Goal: Information Seeking & Learning: Learn about a topic

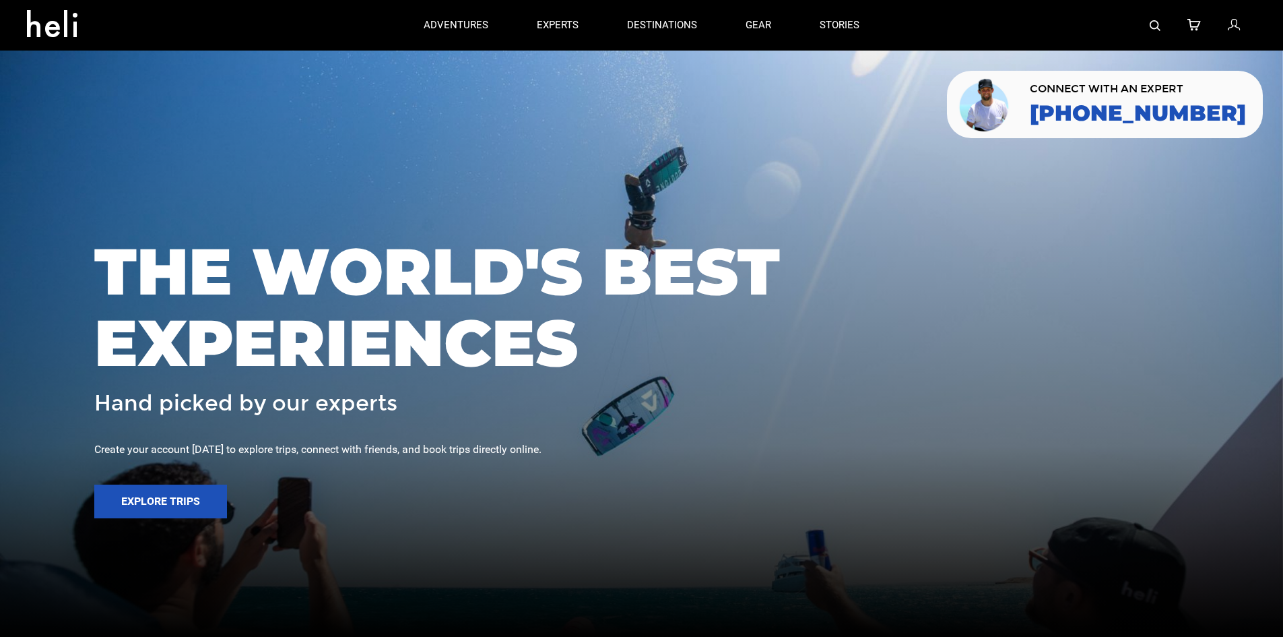
drag, startPoint x: 1136, startPoint y: 18, endPoint x: 1149, endPoint y: 23, distance: 13.0
click at [1136, 18] on div at bounding box center [1070, 25] width 373 height 51
click at [1152, 24] on img at bounding box center [1155, 25] width 11 height 11
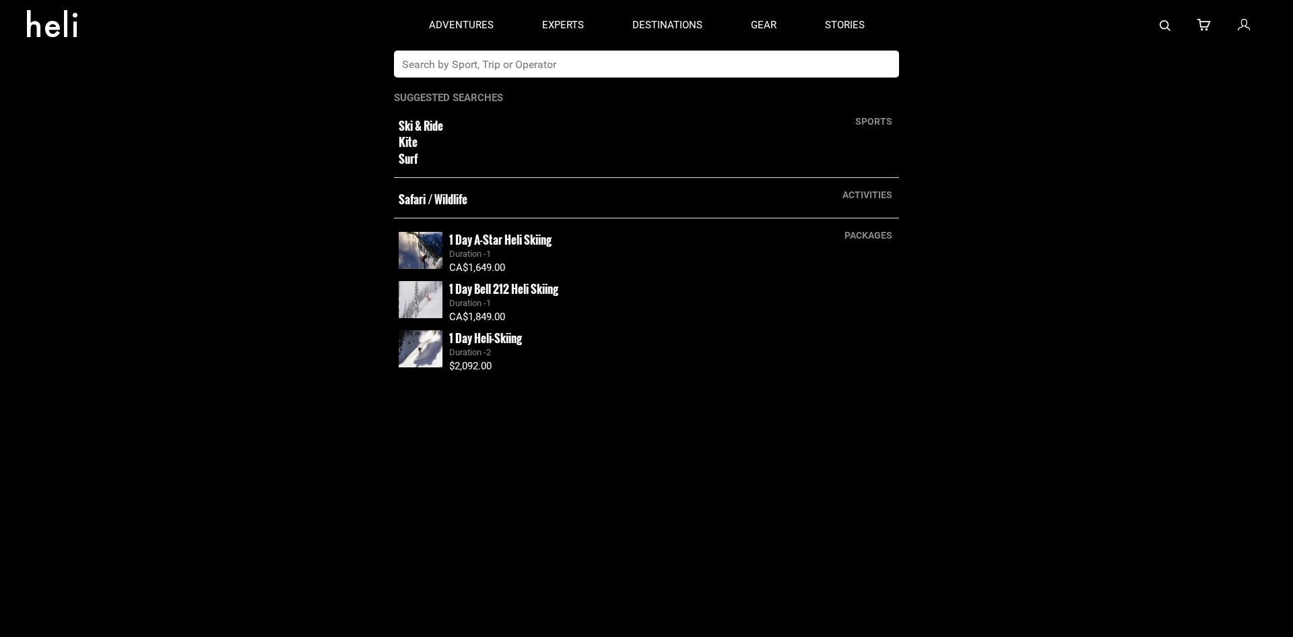
click at [695, 58] on input "text" at bounding box center [633, 64] width 478 height 27
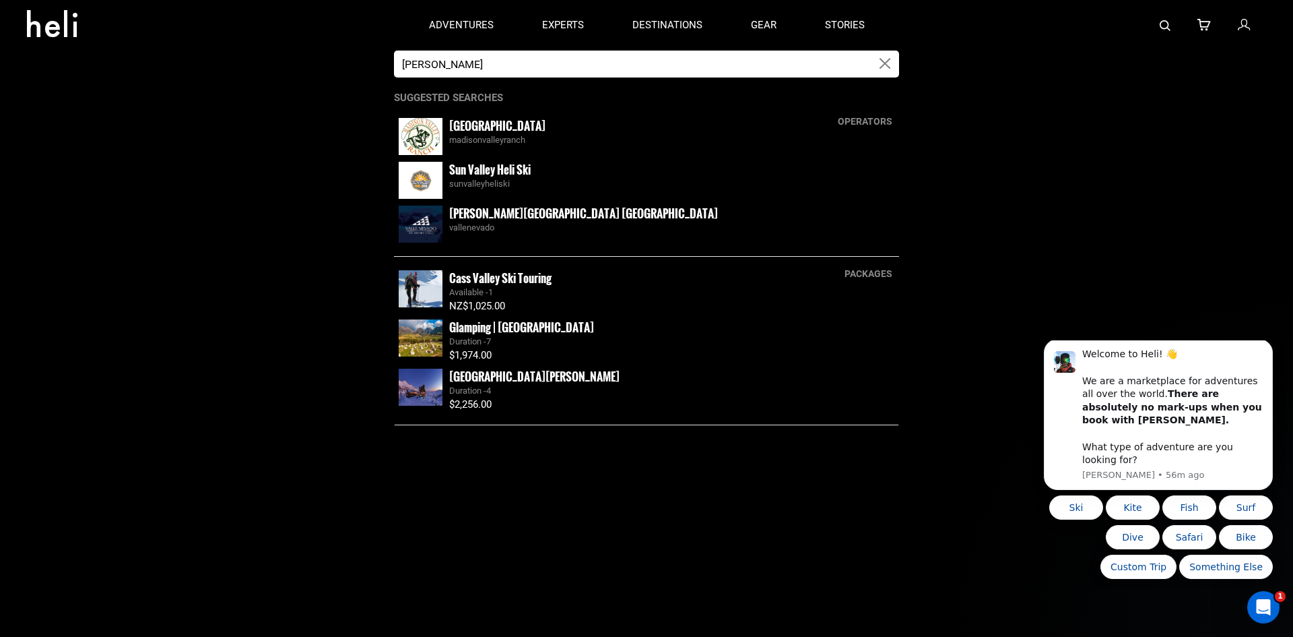
type input "[PERSON_NAME]"
click at [525, 215] on small "[PERSON_NAME][GEOGRAPHIC_DATA] [GEOGRAPHIC_DATA]" at bounding box center [583, 213] width 269 height 17
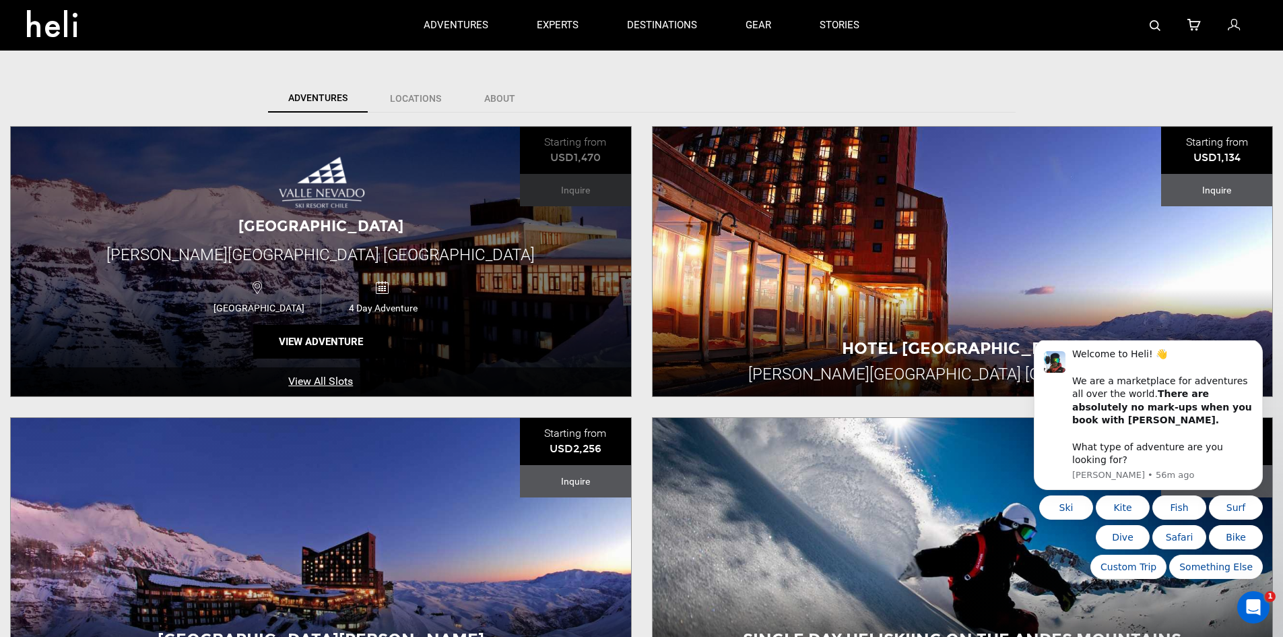
scroll to position [404, 0]
